Goal: Use online tool/utility: Utilize a website feature to perform a specific function

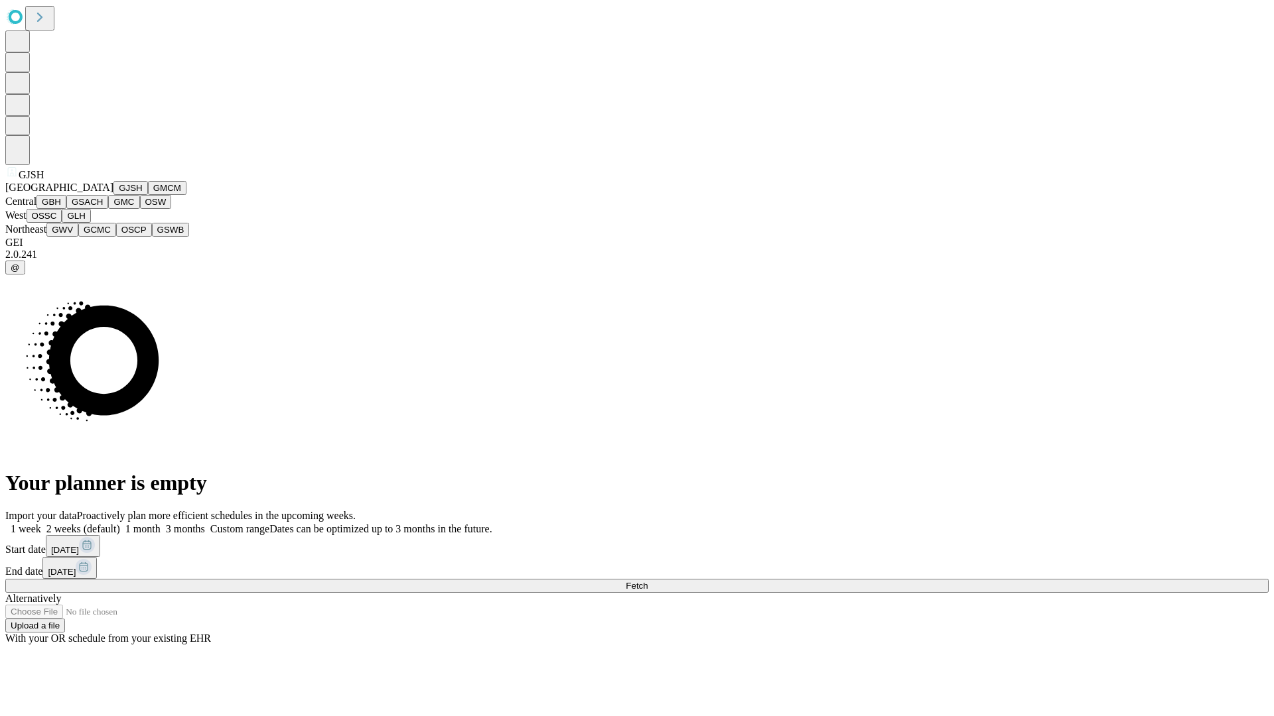
click at [113, 195] on button "GJSH" at bounding box center [130, 188] width 34 height 14
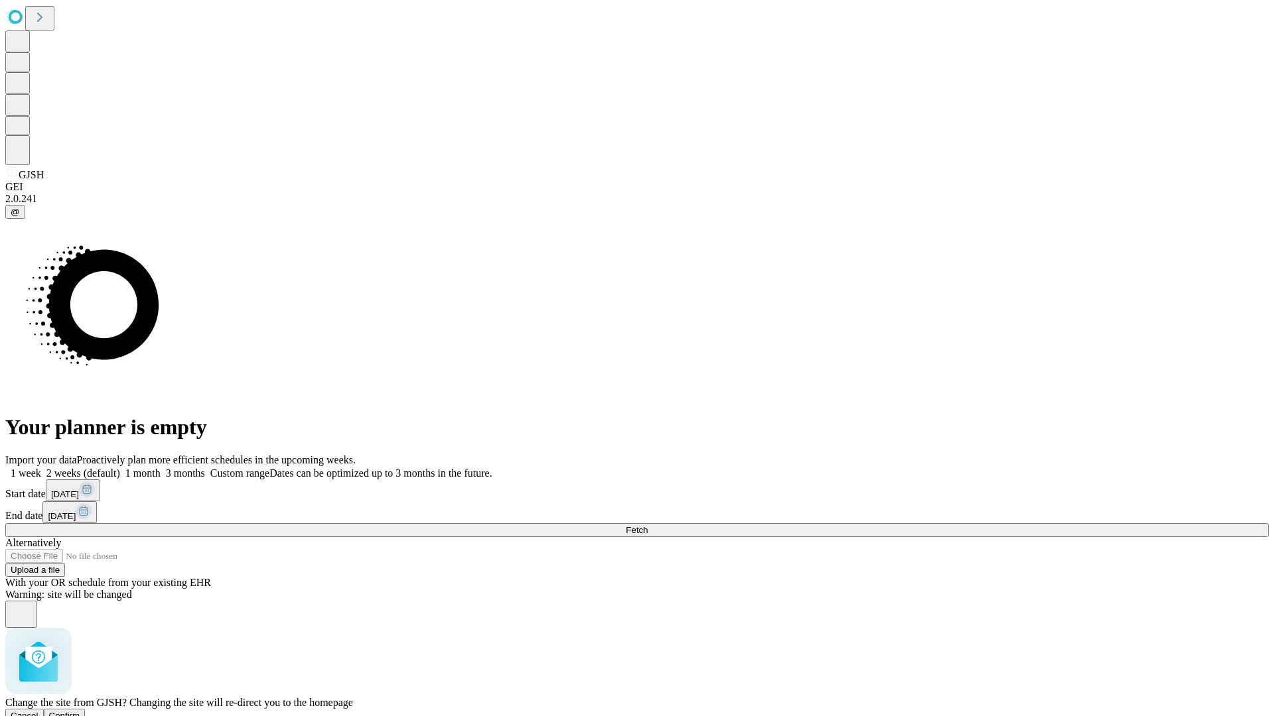
click at [80, 711] on span "Confirm" at bounding box center [64, 716] width 31 height 10
click at [161, 468] on label "1 month" at bounding box center [140, 473] width 40 height 11
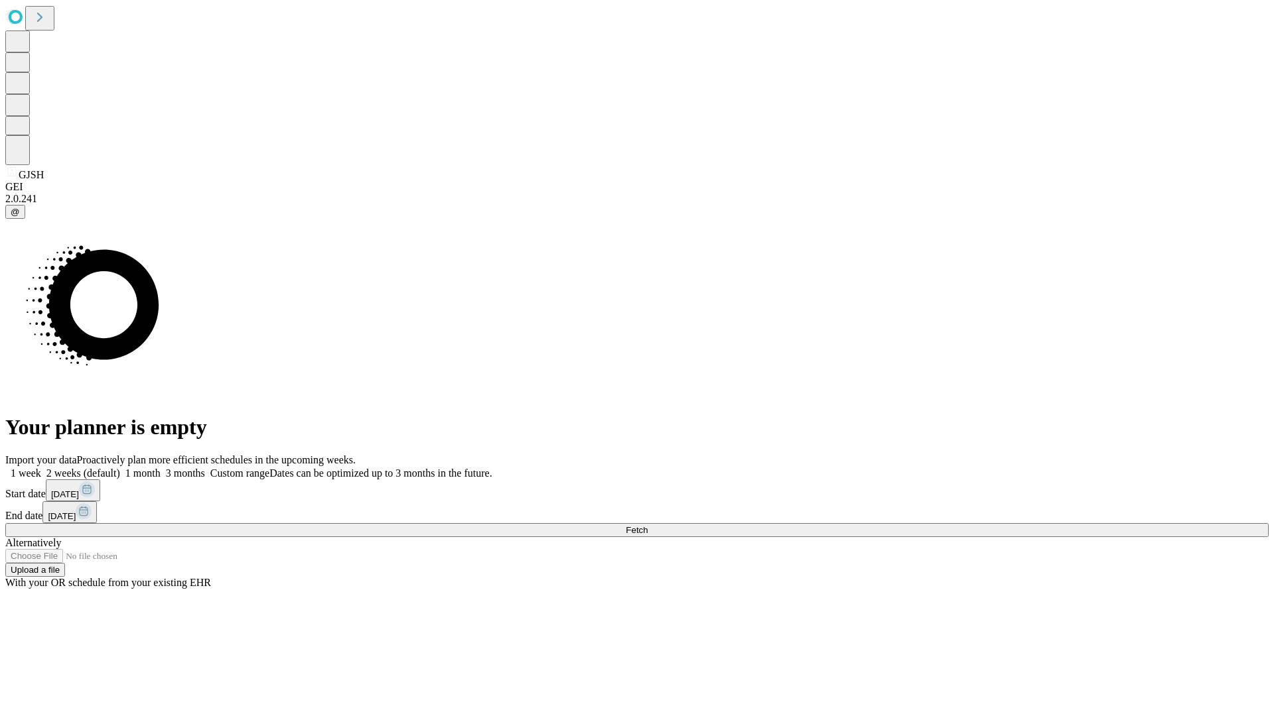
click at [647, 525] on span "Fetch" at bounding box center [637, 530] width 22 height 10
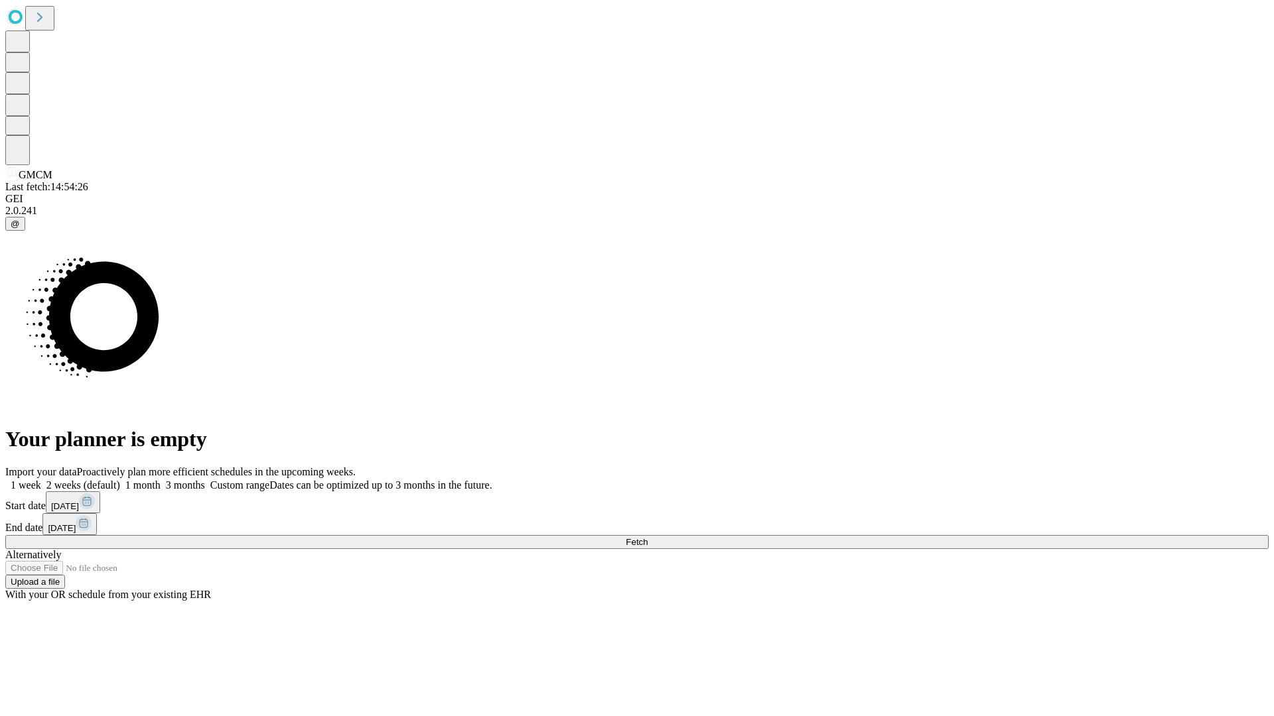
click at [161, 480] on label "1 month" at bounding box center [140, 485] width 40 height 11
click at [647, 537] on span "Fetch" at bounding box center [637, 542] width 22 height 10
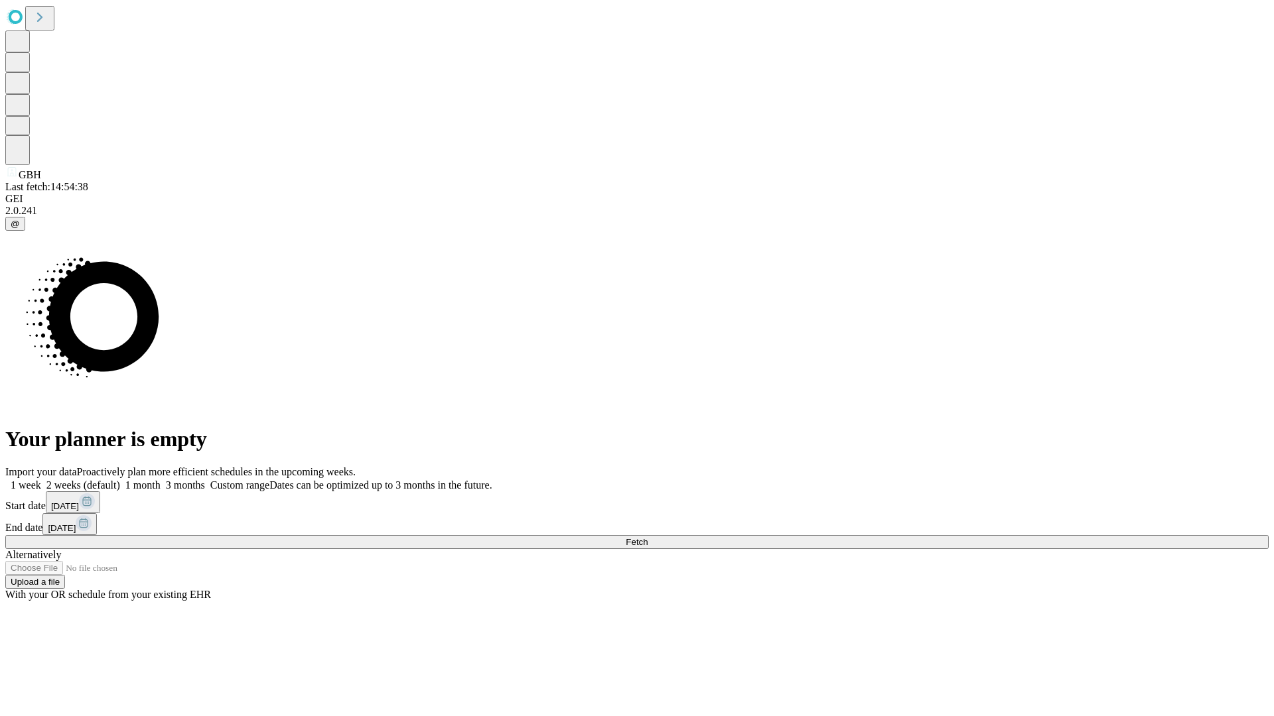
click at [161, 480] on label "1 month" at bounding box center [140, 485] width 40 height 11
click at [647, 537] on span "Fetch" at bounding box center [637, 542] width 22 height 10
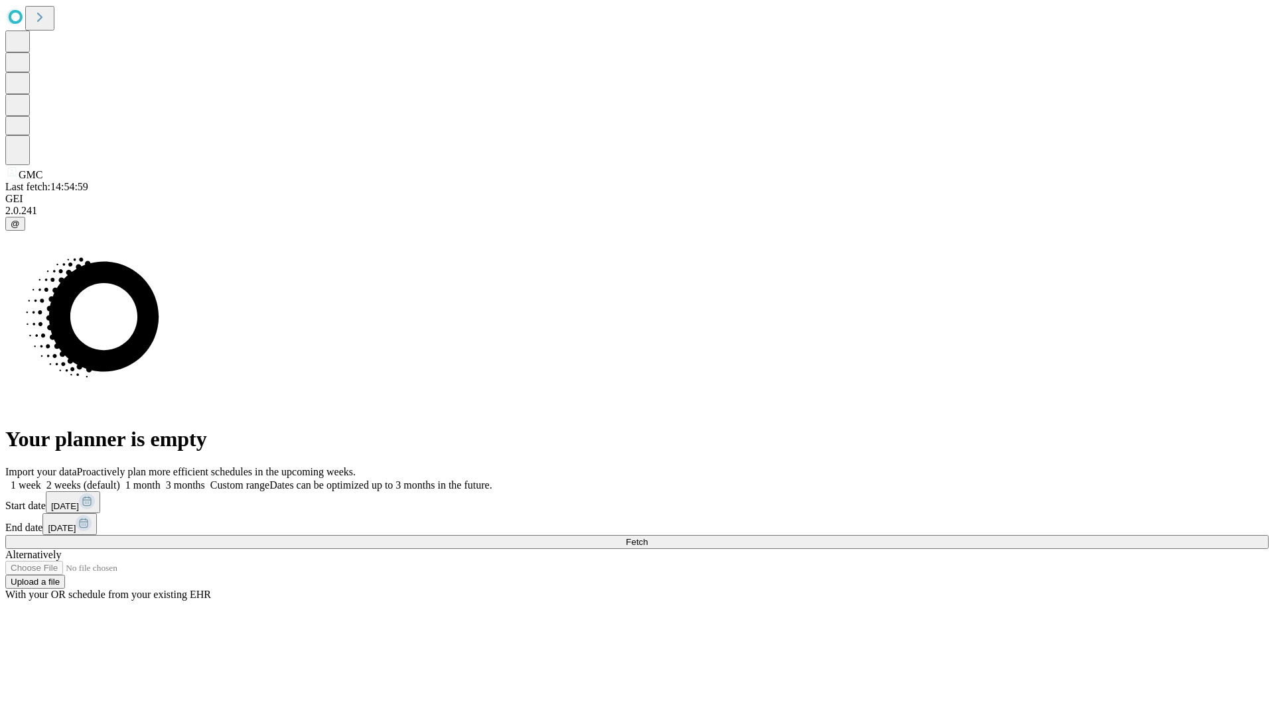
click at [161, 480] on label "1 month" at bounding box center [140, 485] width 40 height 11
click at [647, 537] on span "Fetch" at bounding box center [637, 542] width 22 height 10
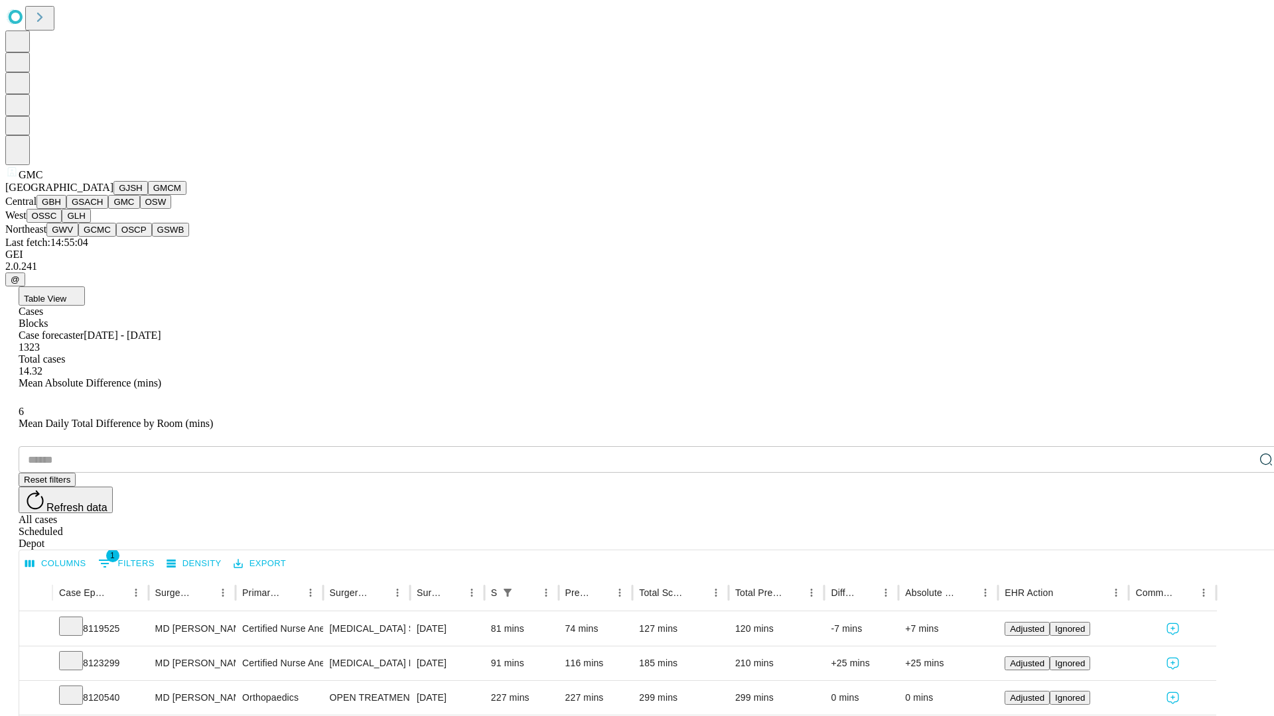
click at [140, 209] on button "OSW" at bounding box center [156, 202] width 32 height 14
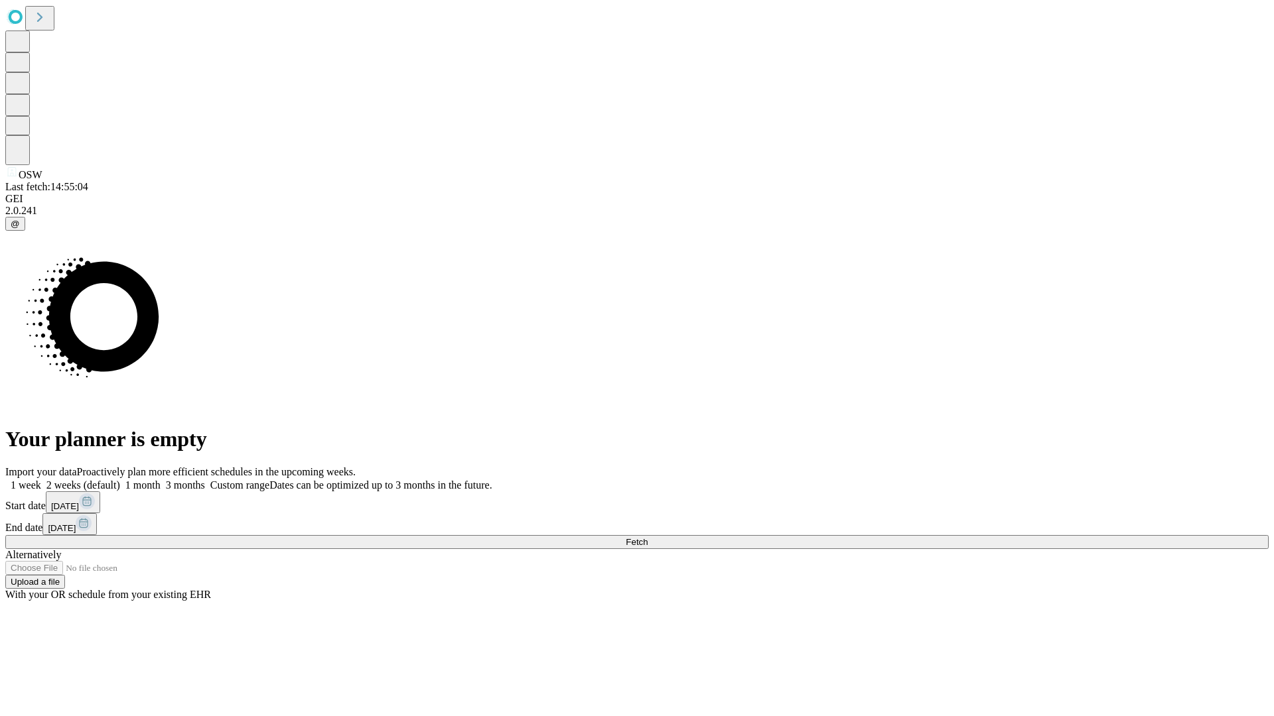
click at [161, 480] on label "1 month" at bounding box center [140, 485] width 40 height 11
click at [647, 537] on span "Fetch" at bounding box center [637, 542] width 22 height 10
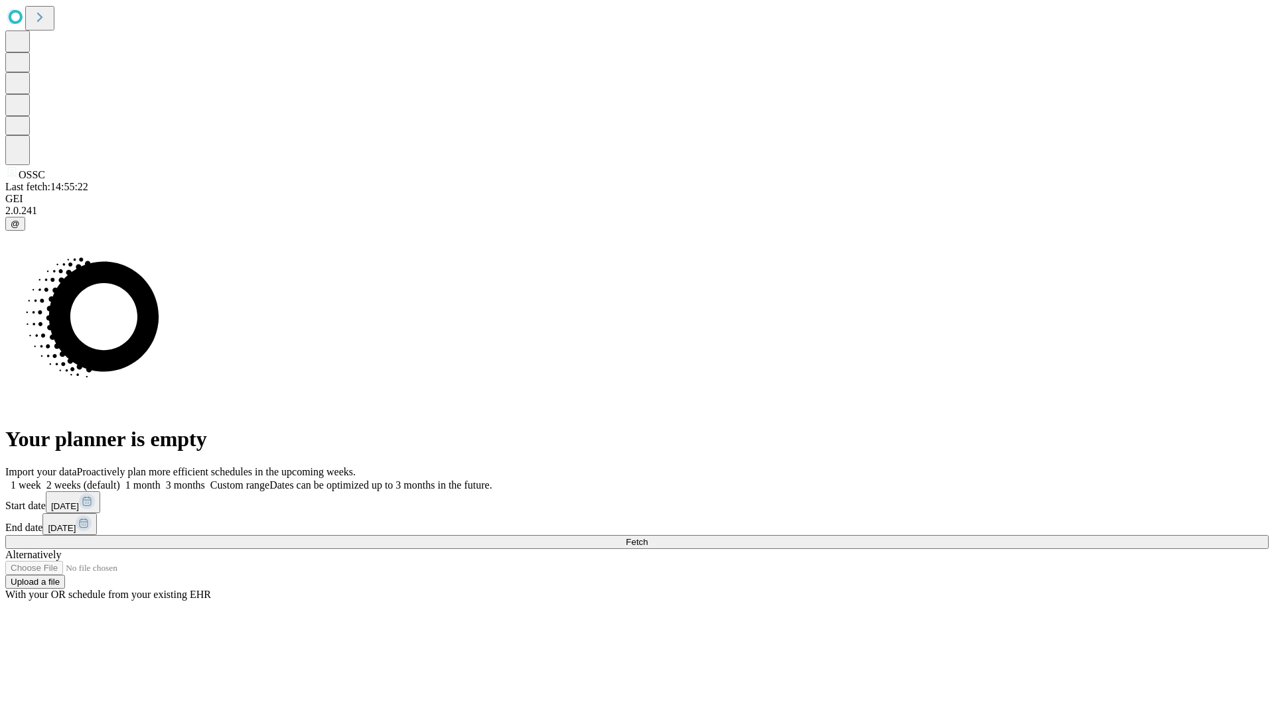
click at [647, 537] on span "Fetch" at bounding box center [637, 542] width 22 height 10
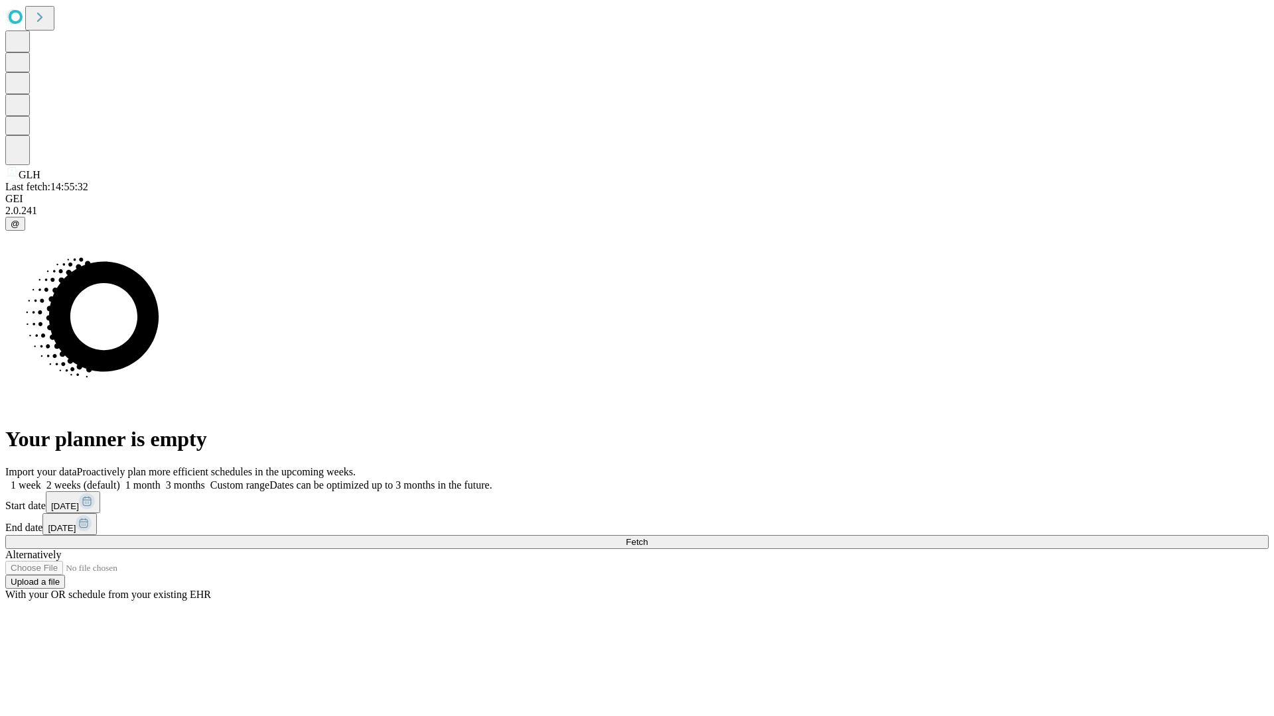
click at [161, 480] on label "1 month" at bounding box center [140, 485] width 40 height 11
click at [647, 537] on span "Fetch" at bounding box center [637, 542] width 22 height 10
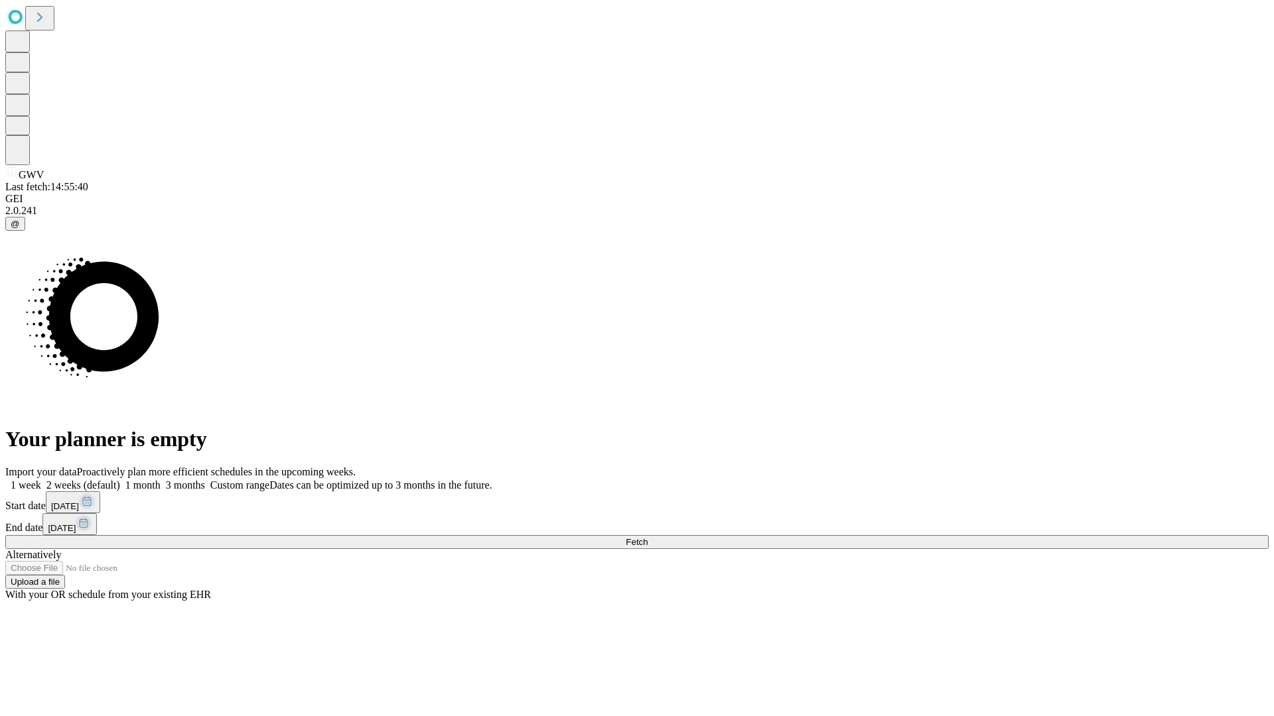
click at [161, 480] on label "1 month" at bounding box center [140, 485] width 40 height 11
click at [647, 537] on span "Fetch" at bounding box center [637, 542] width 22 height 10
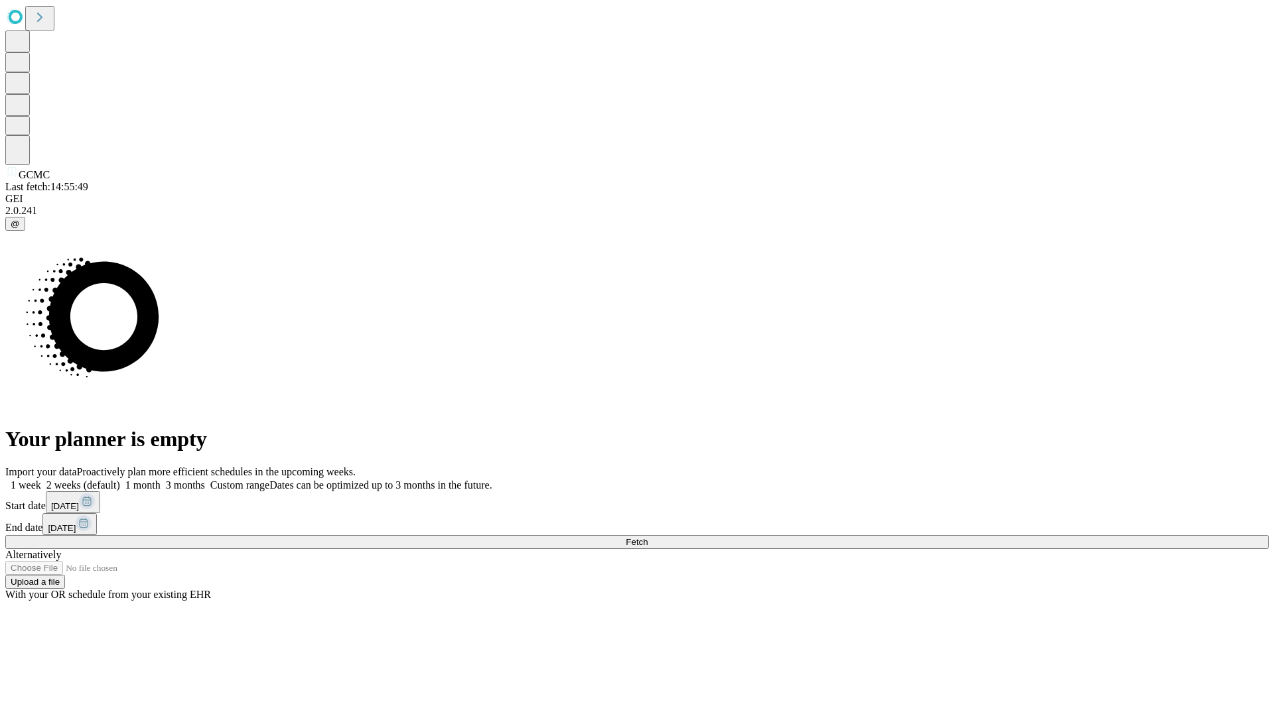
click at [647, 537] on span "Fetch" at bounding box center [637, 542] width 22 height 10
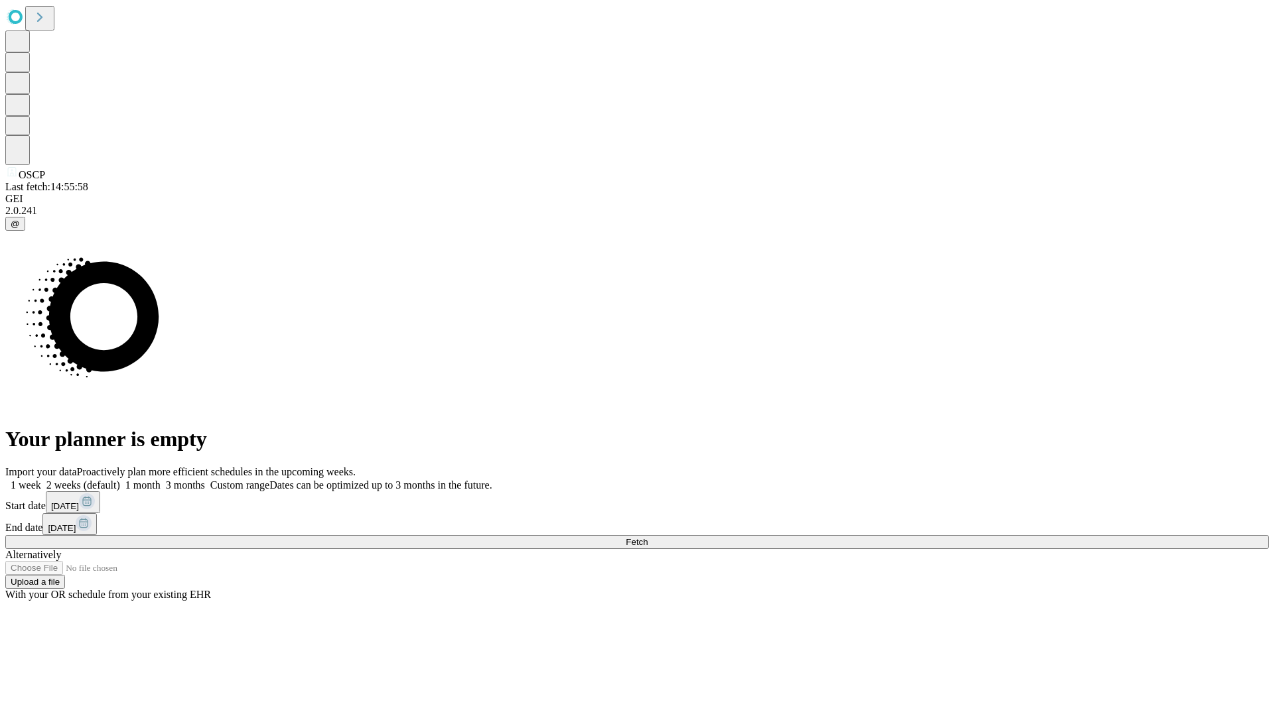
click at [161, 480] on label "1 month" at bounding box center [140, 485] width 40 height 11
click at [647, 537] on span "Fetch" at bounding box center [637, 542] width 22 height 10
